Goal: Information Seeking & Learning: Learn about a topic

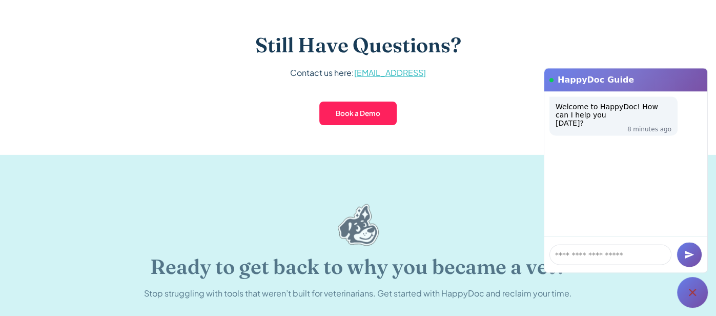
scroll to position [2198, 0]
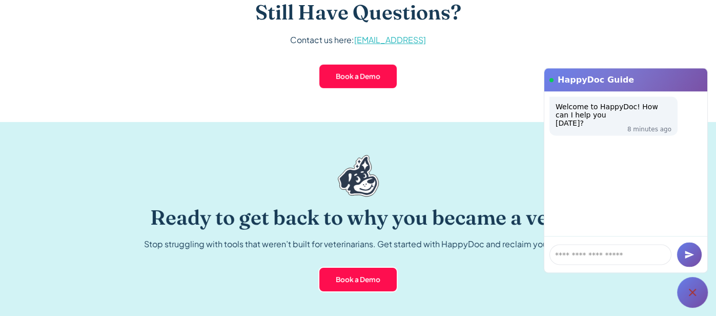
click at [686, 286] on icon at bounding box center [692, 292] width 12 height 12
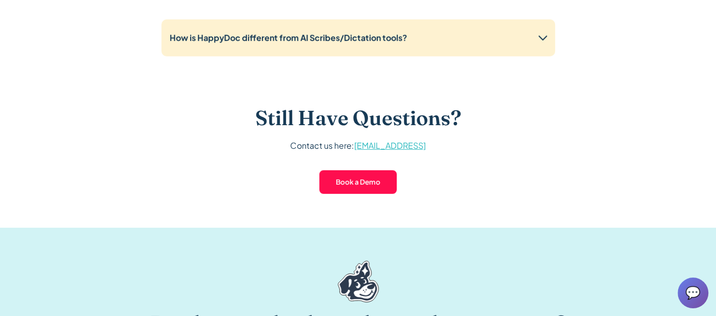
scroll to position [2240, 0]
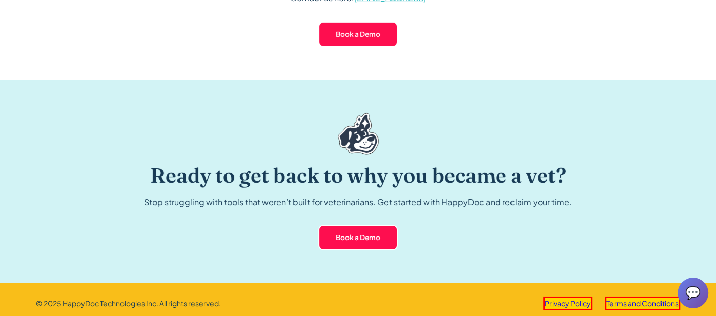
click at [474, 224] on div "Book a Demo Book a Demo" at bounding box center [358, 237] width 428 height 26
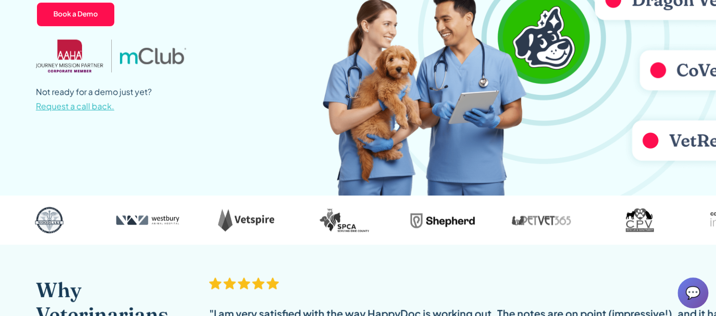
scroll to position [0, 0]
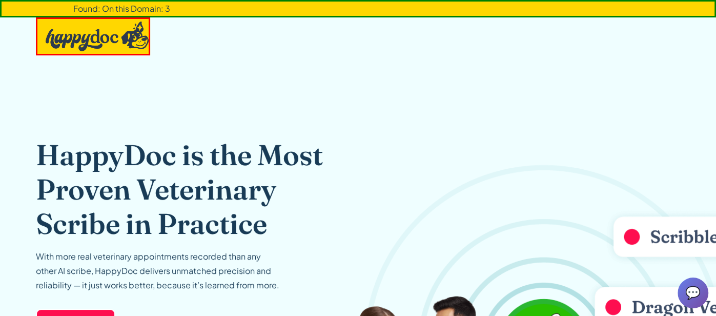
click at [108, 27] on img "home" at bounding box center [98, 37] width 104 height 30
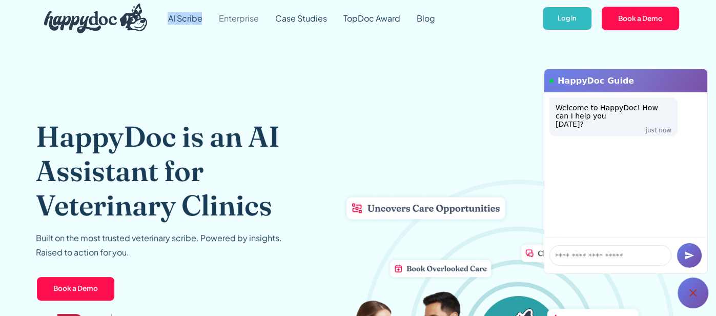
click at [235, 18] on link "Enterprise" at bounding box center [238, 18] width 56 height 37
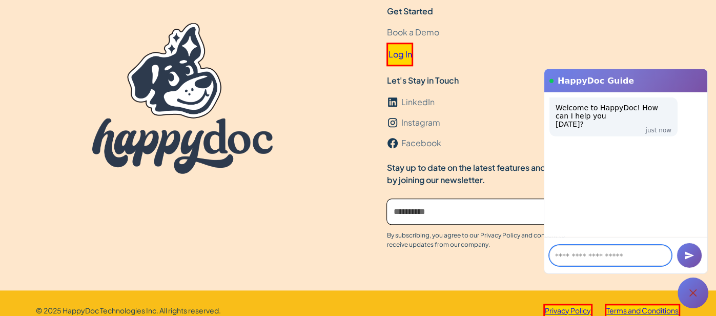
scroll to position [3260, 0]
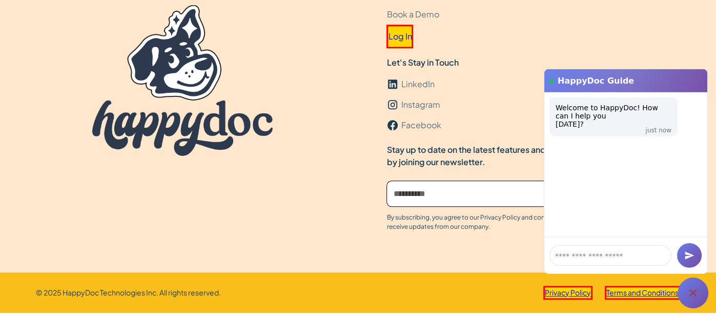
click at [698, 291] on icon at bounding box center [693, 292] width 12 height 12
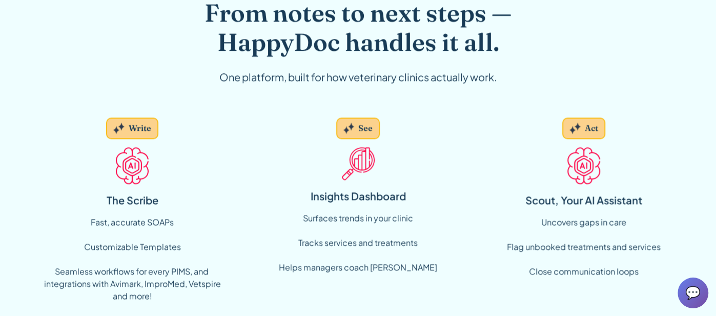
scroll to position [0, 0]
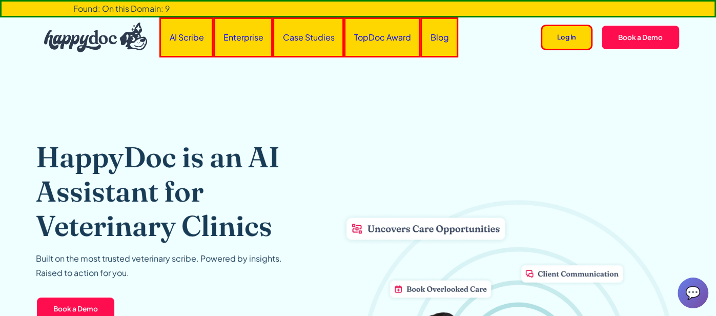
click at [327, 108] on div "HappyDoc is an AI Assistant for Veterinary Clinics Built on the most trusted ve…" at bounding box center [358, 273] width 644 height 432
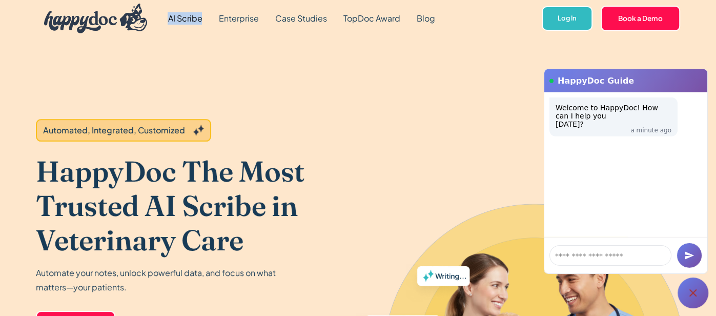
copy link "AI Scribe"
